Goal: Contribute content

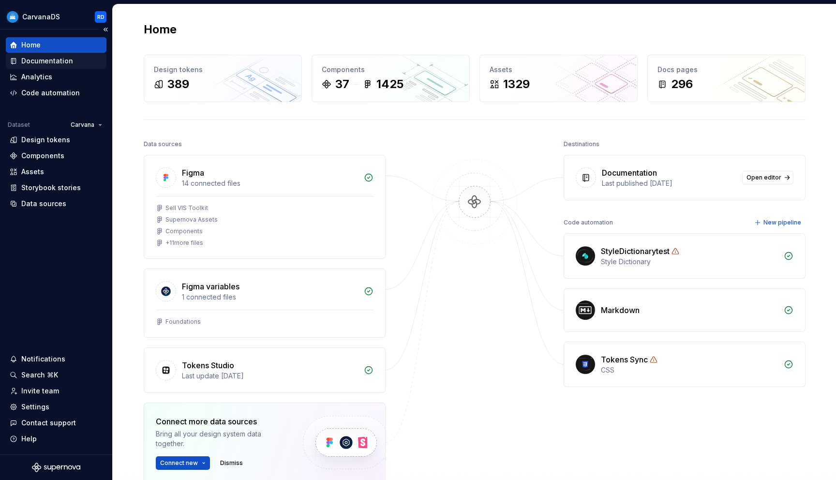
click at [73, 65] on div "Documentation" at bounding box center [56, 61] width 93 height 10
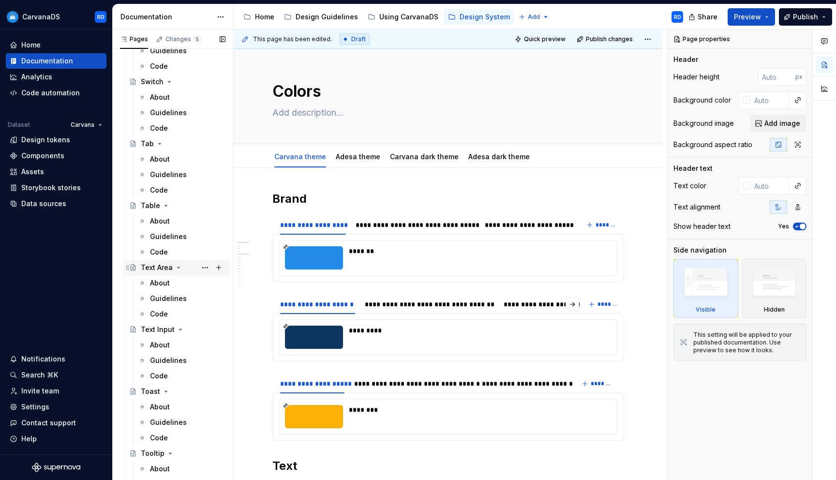
scroll to position [2633, 0]
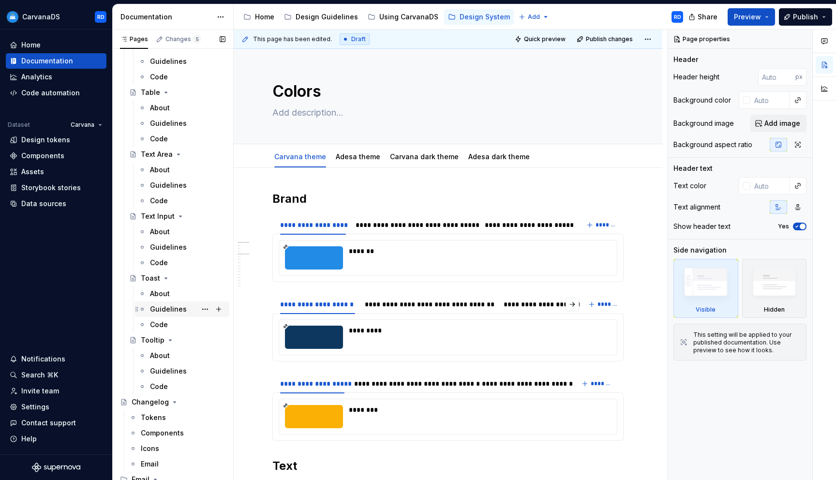
click at [169, 311] on div "Guidelines" at bounding box center [168, 309] width 37 height 10
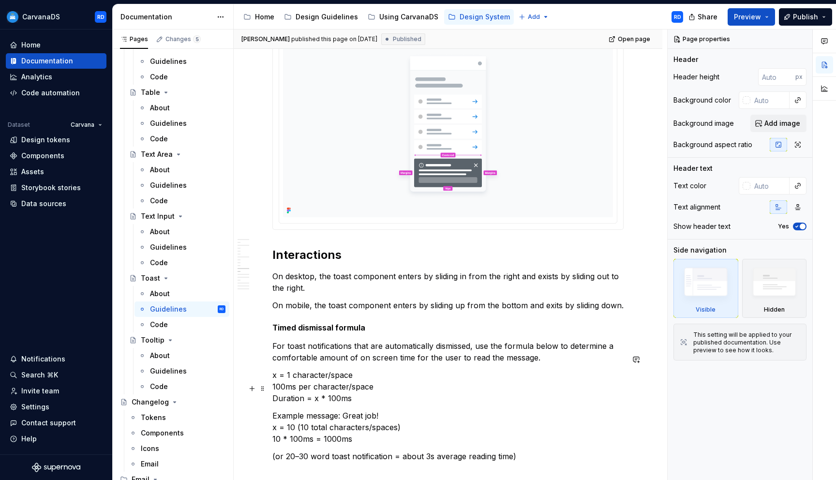
scroll to position [2298, 0]
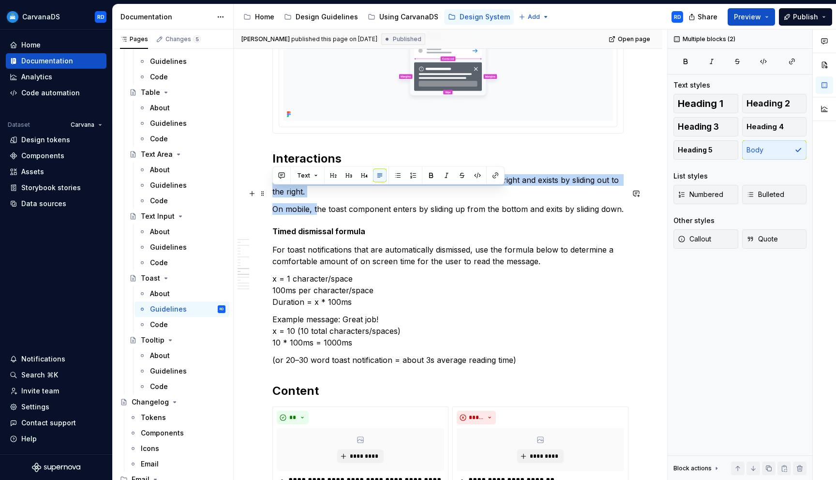
drag, startPoint x: 316, startPoint y: 221, endPoint x: 270, endPoint y: 193, distance: 54.3
drag, startPoint x: 316, startPoint y: 223, endPoint x: 271, endPoint y: 193, distance: 54.7
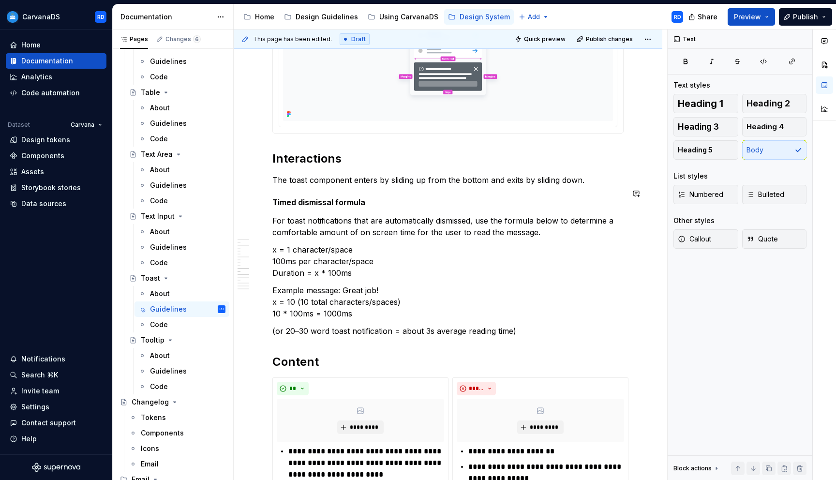
type textarea "*"
drag, startPoint x: 592, startPoint y: 192, endPoint x: 347, endPoint y: 198, distance: 244.9
click at [347, 186] on p "The toast component enters by sliding up from the bottom and exits by sliding d…" at bounding box center [447, 180] width 351 height 12
click at [585, 186] on p "The toast component enters by sliding up from the bottom and exits by sliding d…" at bounding box center [447, 180] width 351 height 12
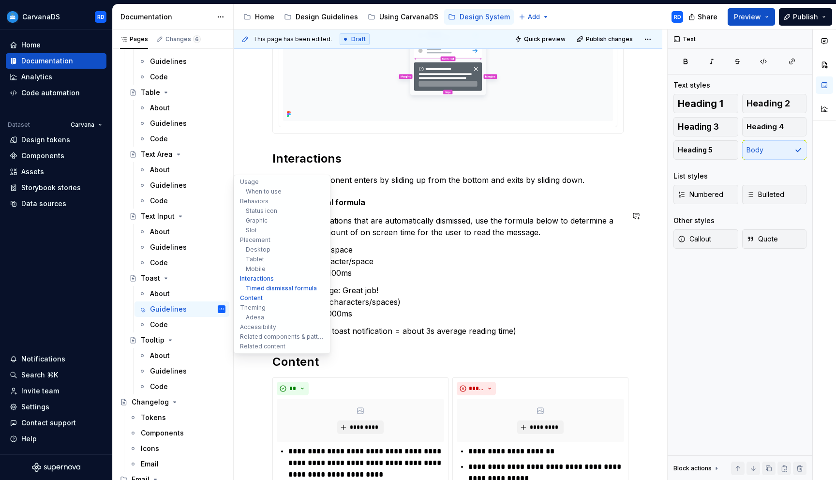
click at [329, 214] on ul "Usage When to use Behaviors Status icon Graphic Slot Placement Desktop Tablet M…" at bounding box center [282, 264] width 97 height 179
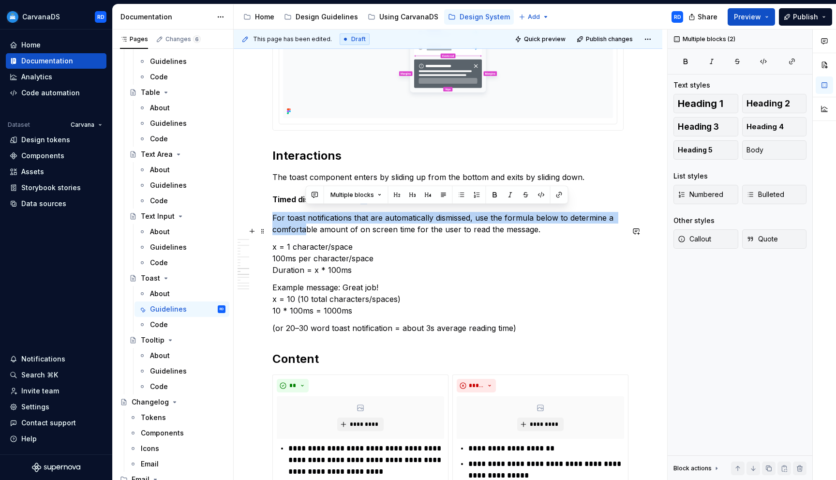
drag, startPoint x: 359, startPoint y: 215, endPoint x: 305, endPoint y: 247, distance: 62.9
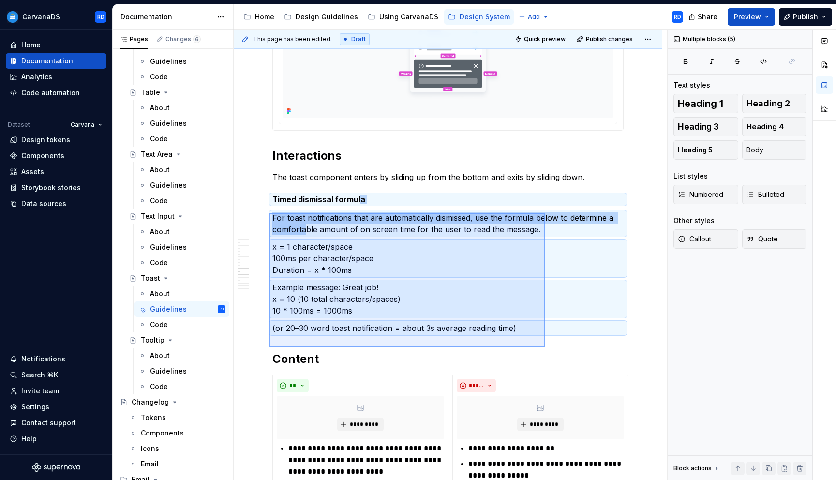
drag, startPoint x: 269, startPoint y: 213, endPoint x: 542, endPoint y: 344, distance: 302.7
click at [544, 345] on div "This page has been edited. Draft Quick preview Publish changes Toast A toast co…" at bounding box center [450, 255] width 433 height 451
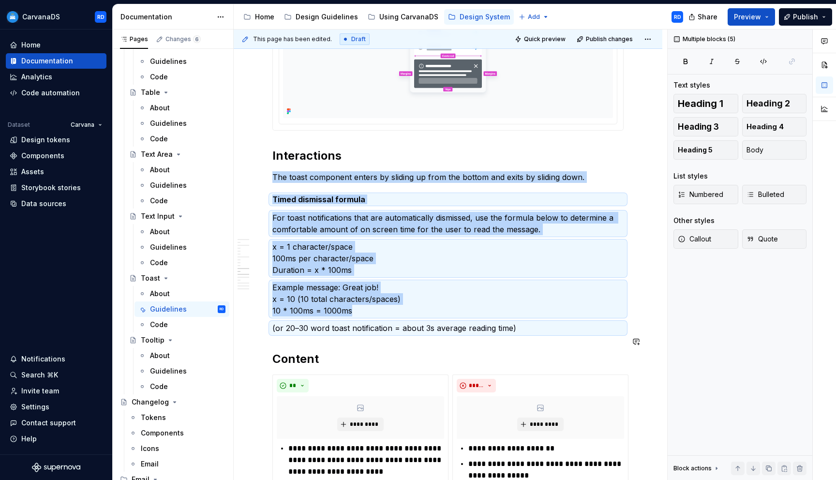
copy div "The toast component enters by sliding up from the bottom and exits by sliding d…"
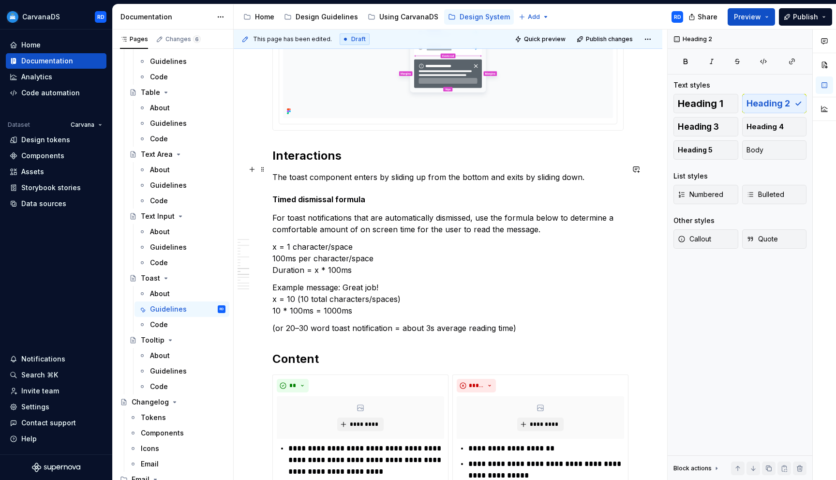
click at [389, 164] on h2 "Interactions" at bounding box center [447, 155] width 351 height 15
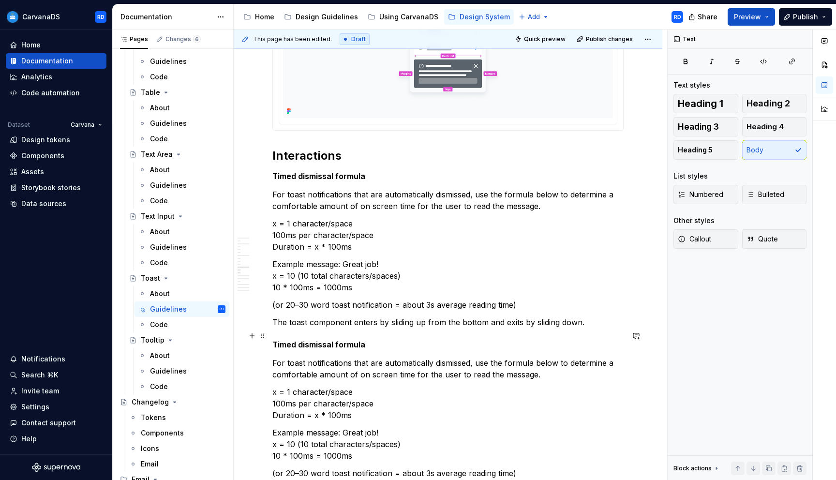
click at [342, 328] on p "The toast component enters by sliding up from the bottom and exits by sliding d…" at bounding box center [447, 322] width 351 height 12
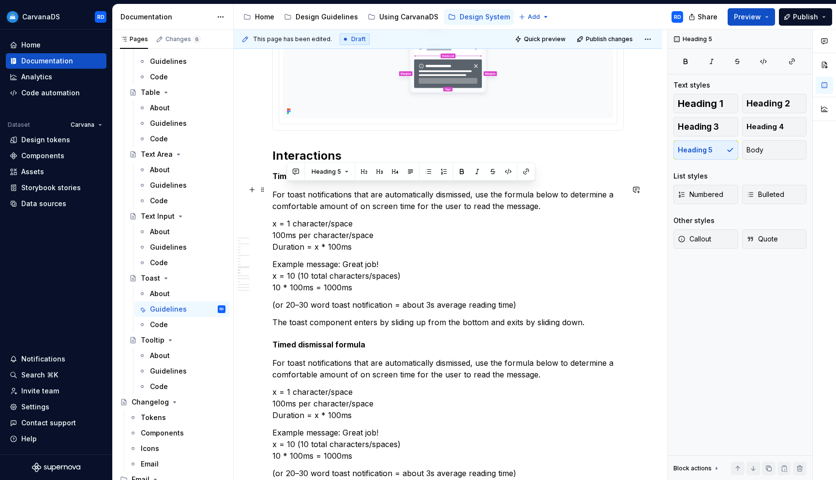
drag, startPoint x: 373, startPoint y: 189, endPoint x: 286, endPoint y: 189, distance: 87.6
click at [286, 181] on h5 "Timed dismissal formula" at bounding box center [447, 176] width 351 height 10
click at [284, 181] on h5 "Timed dismissal formula" at bounding box center [447, 176] width 351 height 10
drag, startPoint x: 274, startPoint y: 189, endPoint x: 422, endPoint y: 195, distance: 148.7
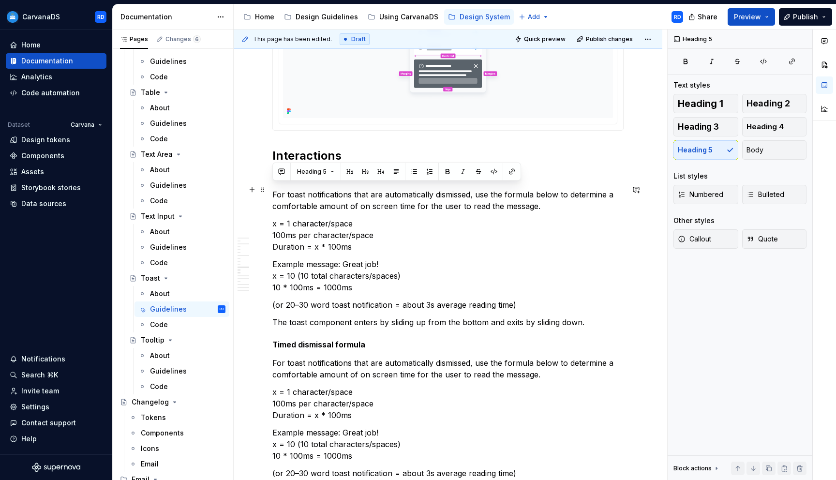
drag, startPoint x: 367, startPoint y: 189, endPoint x: 275, endPoint y: 190, distance: 91.9
click at [275, 181] on h5 "Timed dismissal formula" at bounding box center [447, 176] width 351 height 10
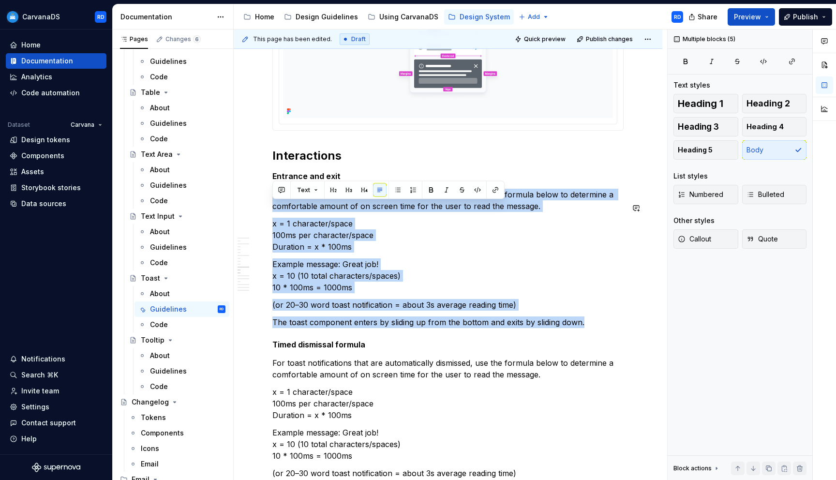
drag, startPoint x: 584, startPoint y: 338, endPoint x: 247, endPoint y: 201, distance: 363.5
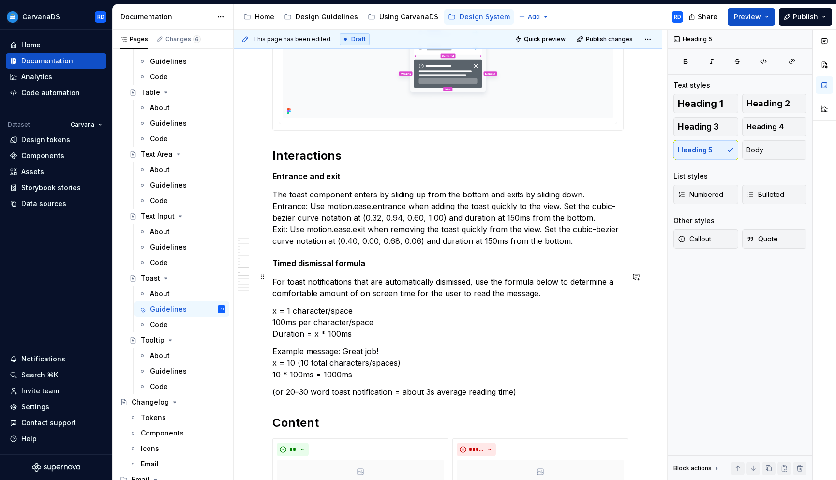
click at [367, 214] on p "The toast component enters by sliding up from the bottom and exits by sliding d…" at bounding box center [447, 218] width 351 height 58
click at [328, 181] on h5 "Entrance and exit" at bounding box center [447, 176] width 351 height 10
click at [326, 220] on p "The toast component enters by sliding up from the bottom and exits by sliding d…" at bounding box center [447, 218] width 351 height 58
click at [274, 219] on p "The toast component enters by sliding up from the bottom and exits by sliding d…" at bounding box center [447, 218] width 351 height 58
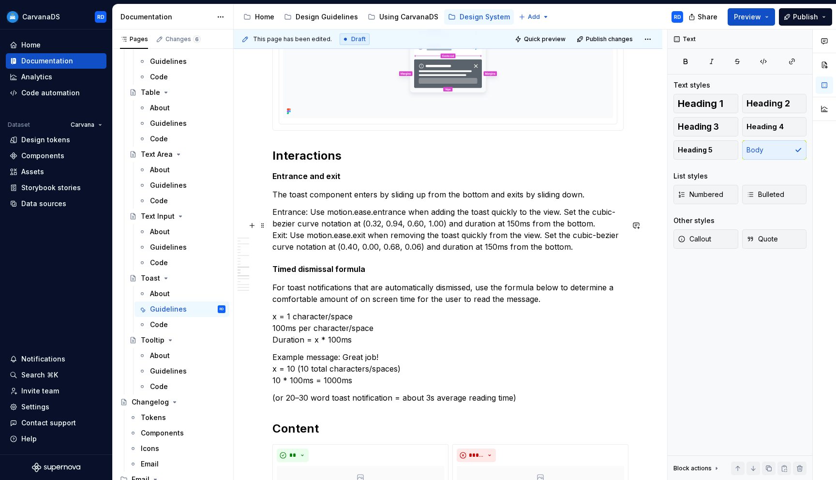
click at [273, 248] on p "Entrance: Use motion.ease.entrance when adding the toast quickly to the view. S…" at bounding box center [447, 229] width 351 height 46
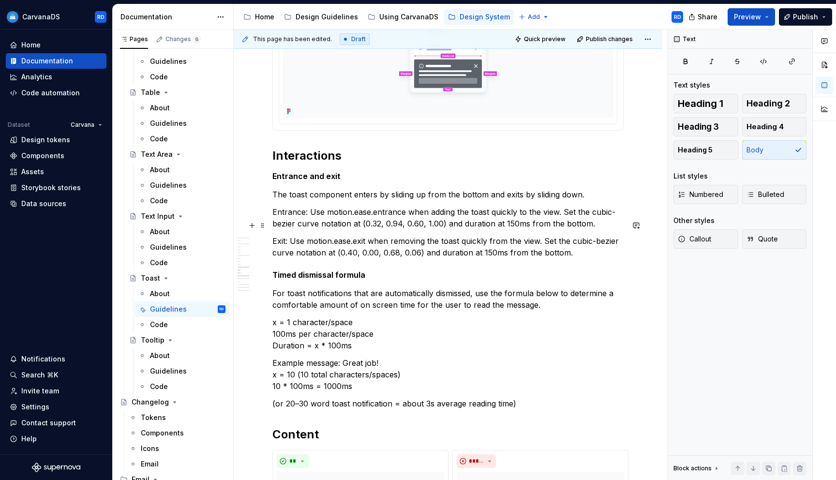
click at [345, 222] on p "Entrance: Use motion.ease.entrance when adding the toast quickly to the view. S…" at bounding box center [447, 217] width 351 height 23
click at [310, 224] on p "Entrance: Use motion.ease.entrance when adding the toast quickly to the view. S…" at bounding box center [447, 217] width 351 height 23
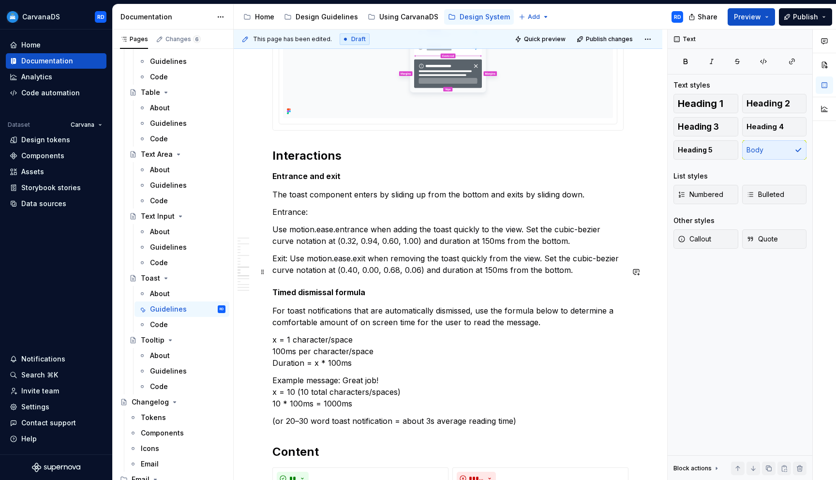
click at [294, 269] on p "Exit: Use motion.ease.exit when removing the toast quickly from the view. Set t…" at bounding box center [447, 264] width 351 height 23
click at [291, 271] on p "Exit: Use motion.ease.exit when removing the toast quickly from the view. Set t…" at bounding box center [447, 264] width 351 height 23
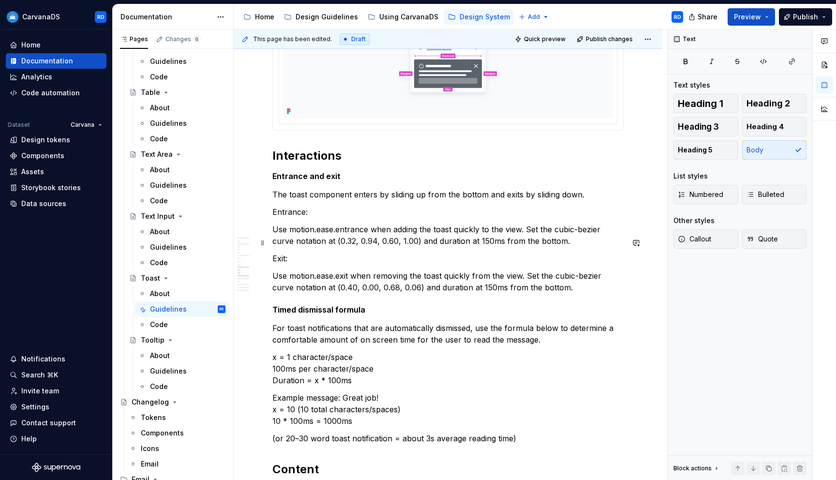
click at [273, 243] on p "Use motion.ease.entrance when adding the toast quickly to the view. Set the cub…" at bounding box center [447, 235] width 351 height 23
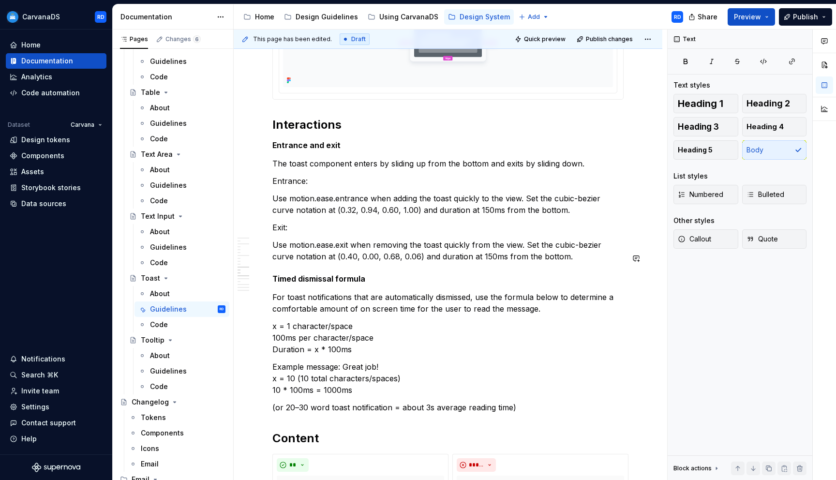
scroll to position [2332, 0]
click at [811, 15] on span "Publish" at bounding box center [805, 17] width 25 height 10
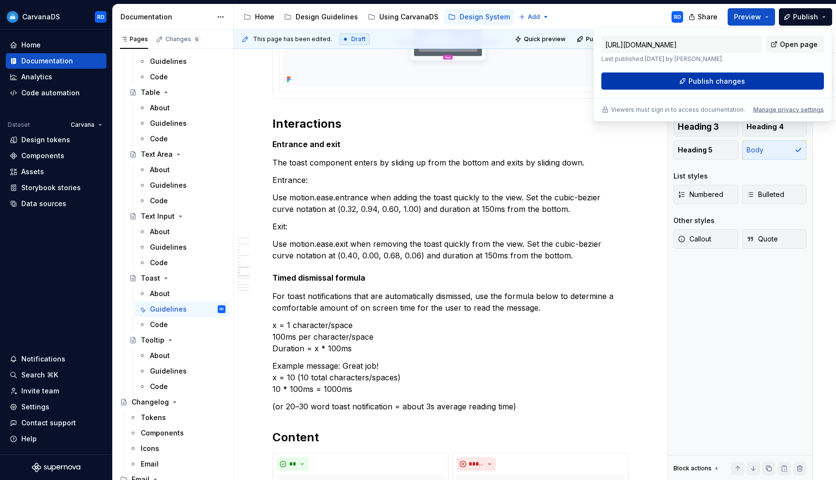
click at [753, 82] on button "Publish changes" at bounding box center [712, 81] width 223 height 17
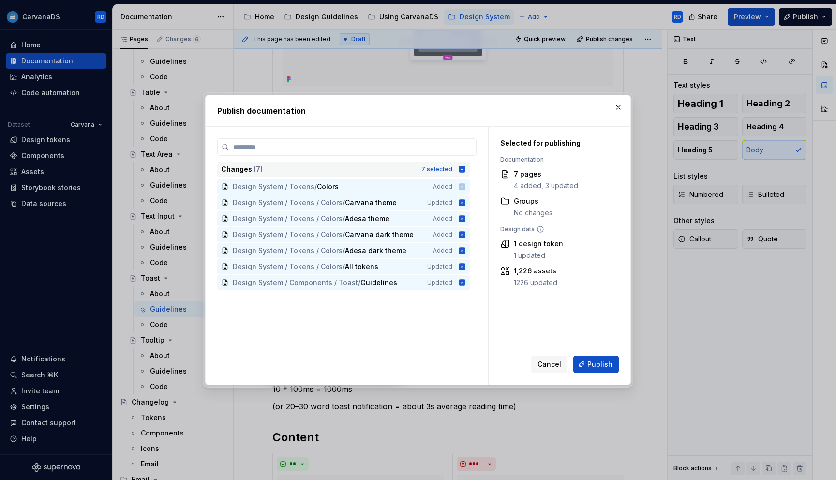
click at [461, 173] on div "Changes ( 7 ) 7 selected" at bounding box center [343, 169] width 253 height 15
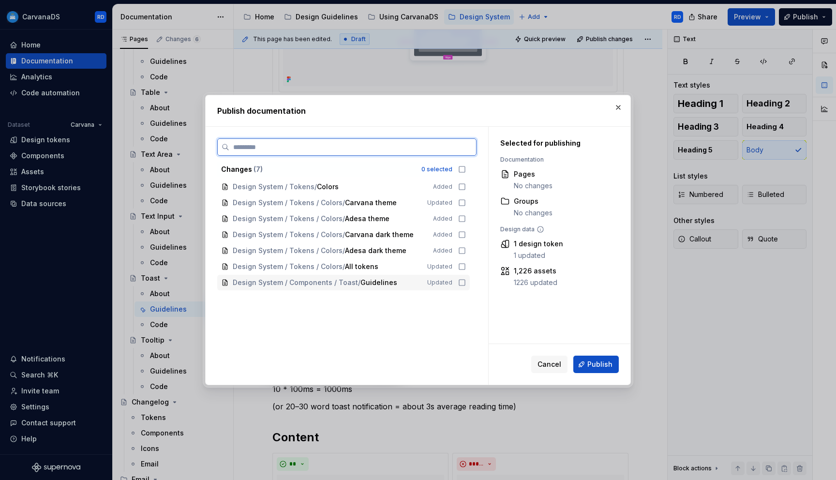
click at [452, 284] on span "Updated" at bounding box center [439, 283] width 25 height 8
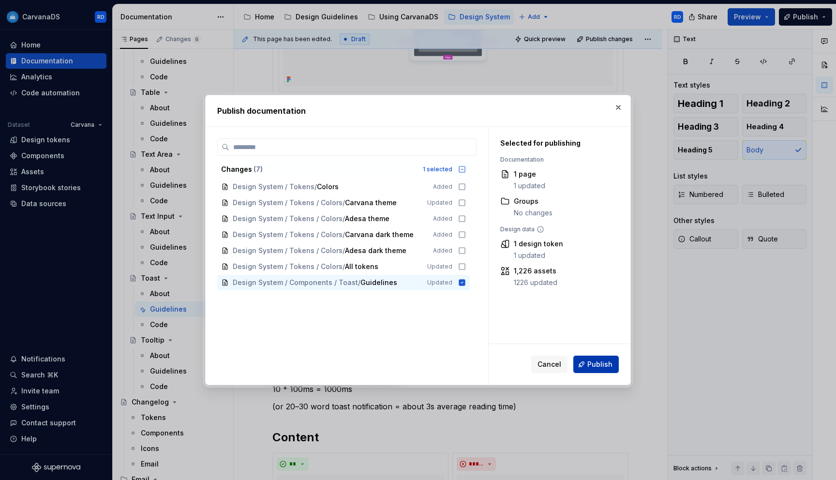
click at [597, 357] on button "Publish" at bounding box center [595, 364] width 45 height 17
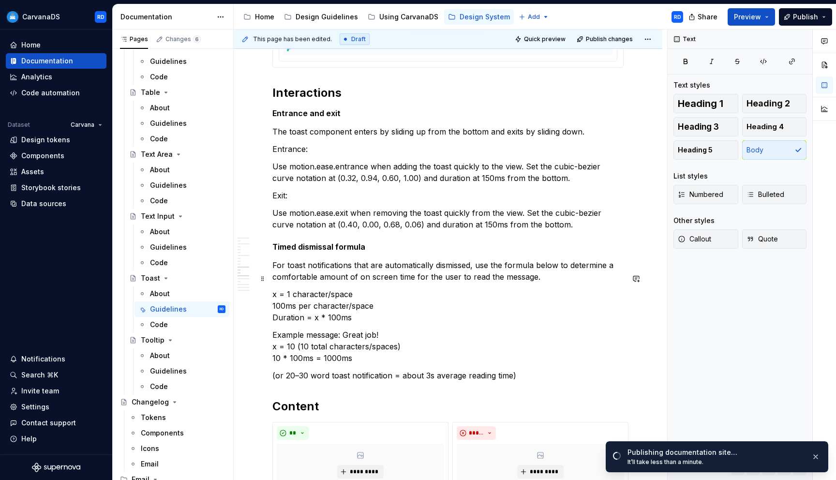
scroll to position [2371, 0]
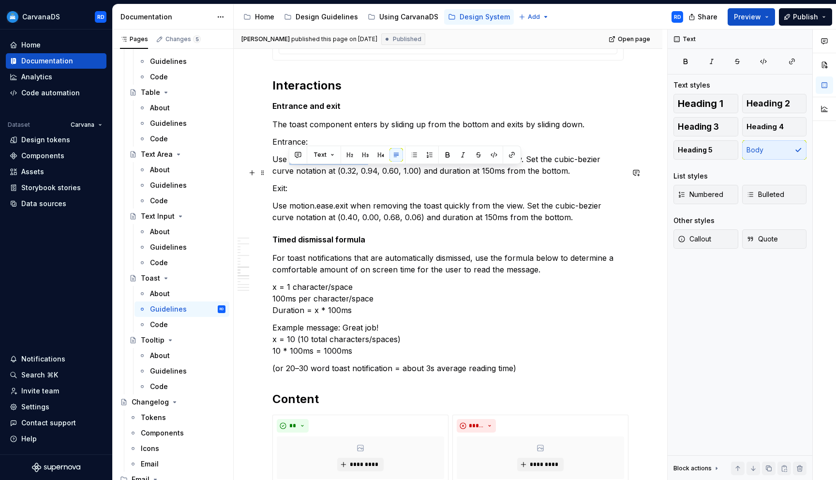
drag, startPoint x: 289, startPoint y: 174, endPoint x: 368, endPoint y: 176, distance: 79.4
click at [368, 176] on p "Use motion.ease.entrance when adding the toast quickly to the view. Set the cub…" at bounding box center [447, 164] width 351 height 23
click at [494, 151] on button "button" at bounding box center [494, 155] width 14 height 14
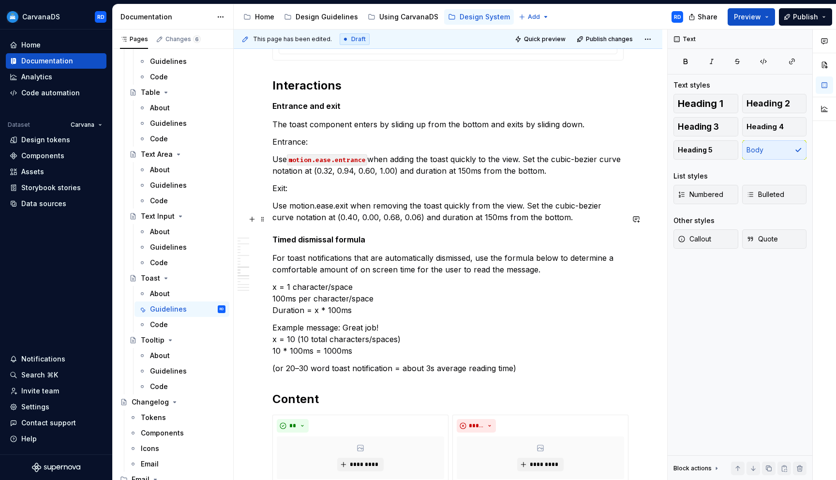
click at [327, 219] on p "Use motion.ease.exit when removing the toast quickly from the view. Set the cub…" at bounding box center [447, 211] width 351 height 23
drag, startPoint x: 289, startPoint y: 220, endPoint x: 349, endPoint y: 221, distance: 60.0
click at [349, 221] on p "Use motion.ease.exit when removing the toast quickly from the view. Set the cub…" at bounding box center [447, 211] width 351 height 23
click at [496, 198] on button "button" at bounding box center [494, 201] width 14 height 14
click at [509, 223] on p "Use motion.ease.exit when removing the toast quickly from the view. Set the cub…" at bounding box center [447, 211] width 351 height 23
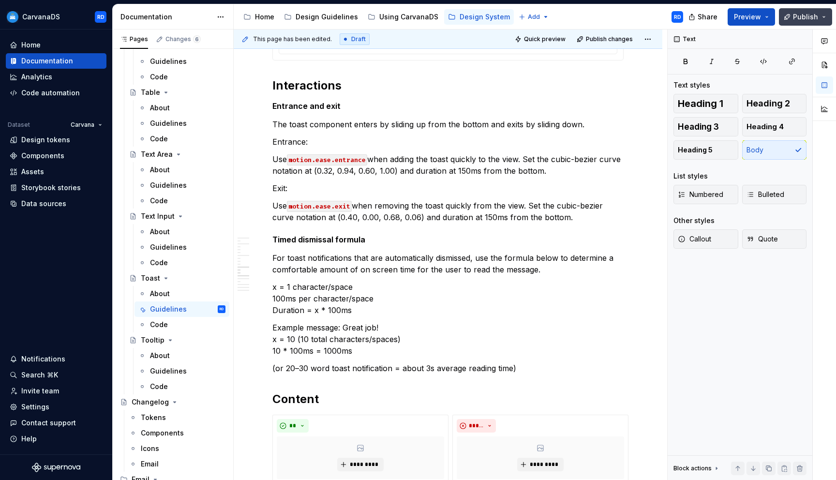
click at [806, 18] on span "Publish" at bounding box center [805, 17] width 25 height 10
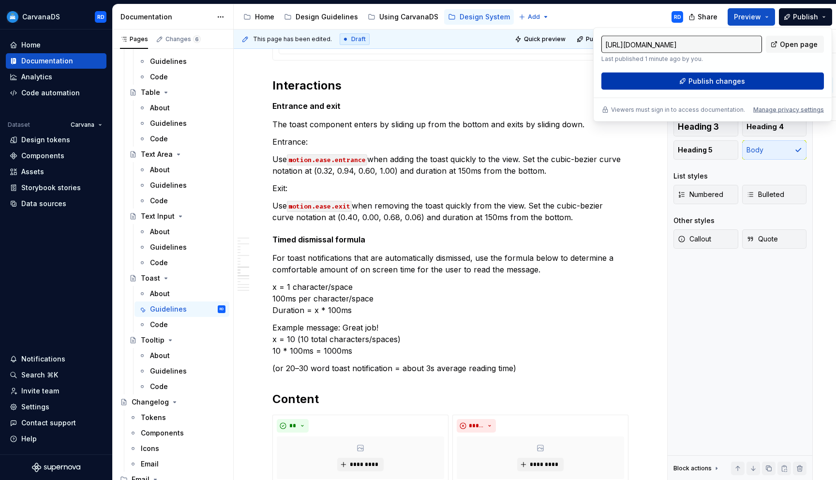
click at [651, 86] on button "Publish changes" at bounding box center [712, 81] width 223 height 17
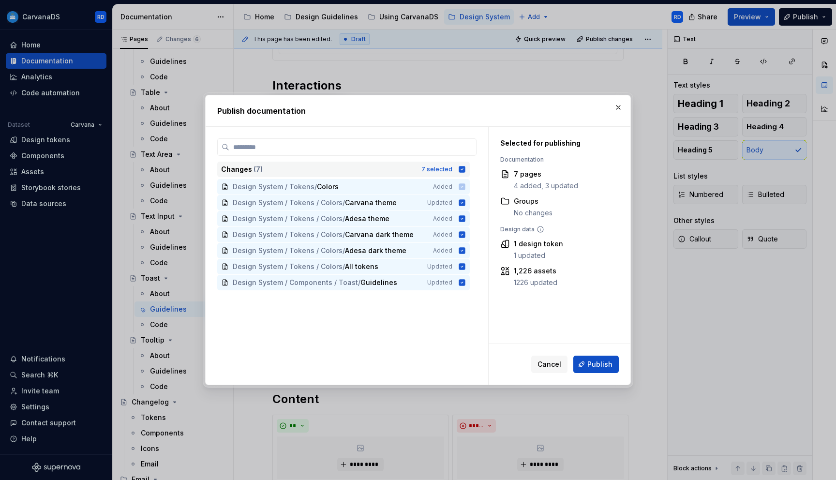
click at [464, 168] on icon at bounding box center [462, 169] width 6 height 6
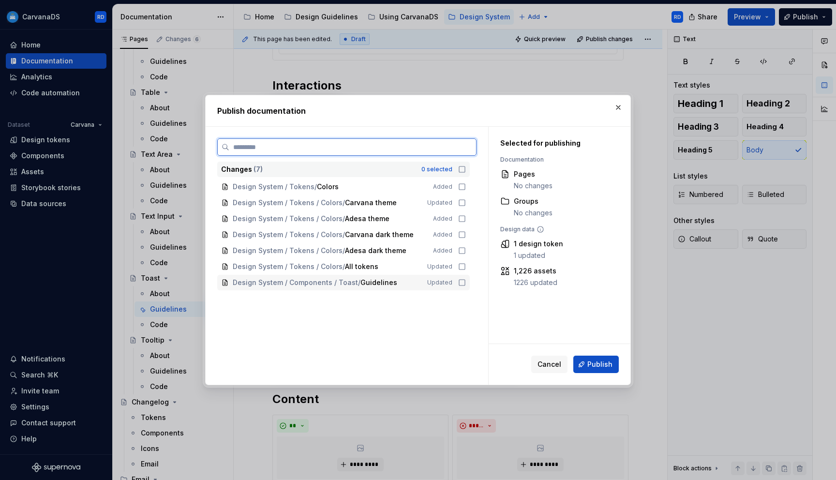
click at [465, 284] on icon at bounding box center [462, 283] width 8 height 8
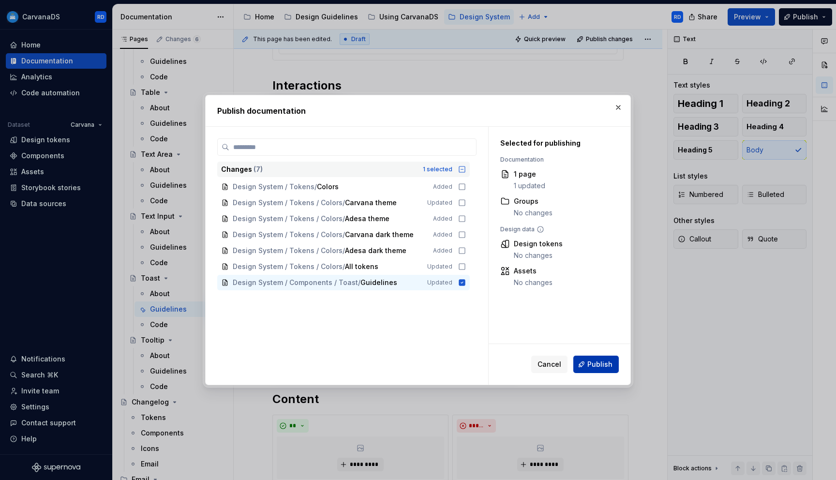
click at [592, 363] on span "Publish" at bounding box center [599, 364] width 25 height 10
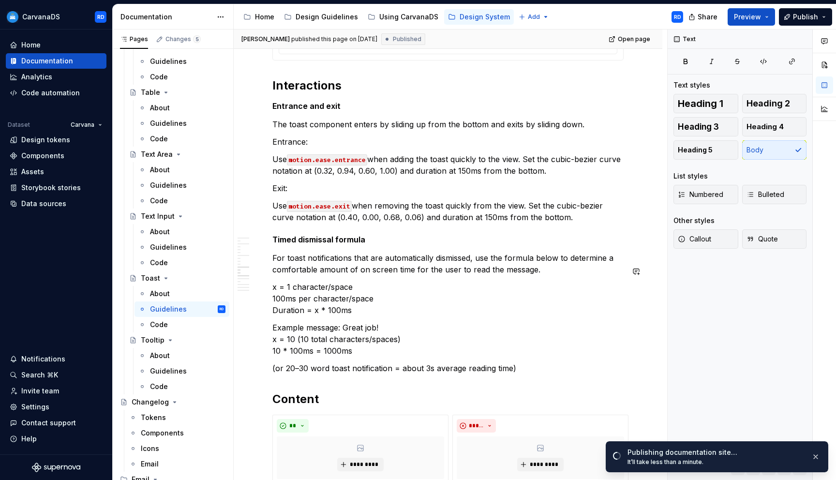
type textarea "*"
